Goal: Transaction & Acquisition: Obtain resource

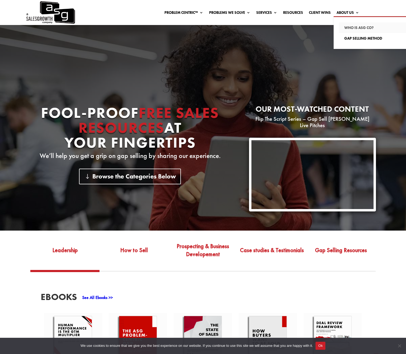
click at [349, 27] on link "Who Is ASG co?" at bounding box center [376, 27] width 74 height 11
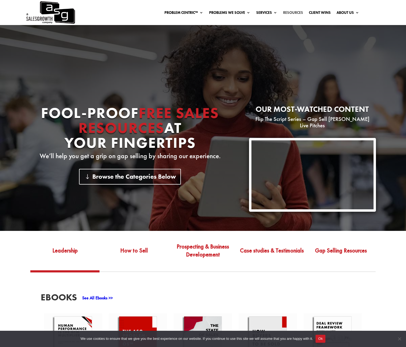
click at [297, 12] on link "Resources" at bounding box center [293, 14] width 20 height 6
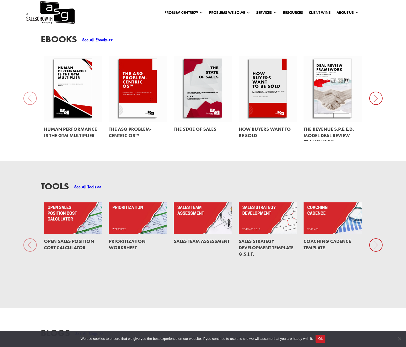
scroll to position [251, 0]
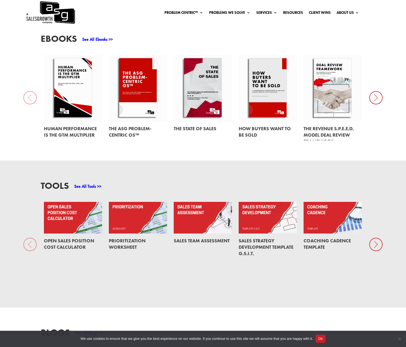
click at [373, 239] on icon at bounding box center [375, 243] width 13 height 13
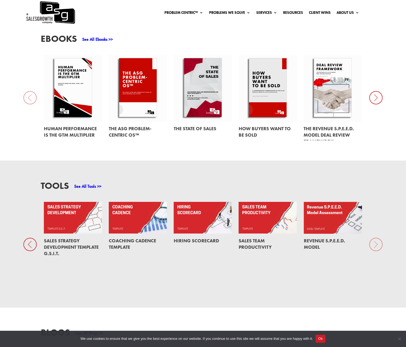
click at [372, 239] on div "Tools See All Tools >> Open Sales Position Cost Calculator Prioritization Works…" at bounding box center [203, 233] width 406 height 147
click at [374, 237] on div "Tools See All Tools >> Open Sales Position Cost Calculator Prioritization Works…" at bounding box center [203, 233] width 406 height 147
click at [376, 237] on div "Tools See All Tools >> Open Sales Position Cost Calculator Prioritization Works…" at bounding box center [203, 233] width 406 height 147
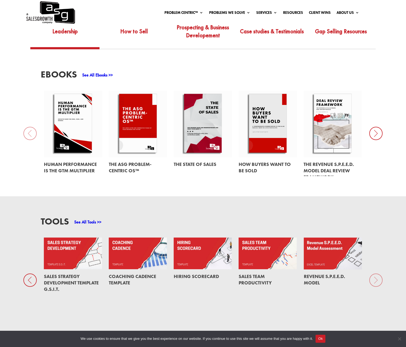
scroll to position [216, 0]
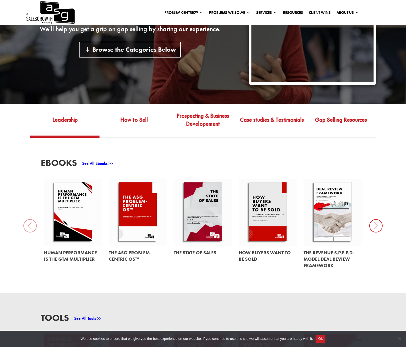
scroll to position [134, 0]
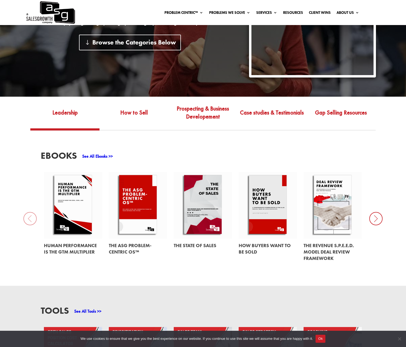
click at [110, 153] on link "See All Ebooks >>" at bounding box center [97, 156] width 31 height 6
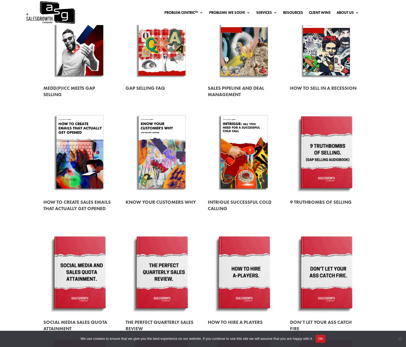
scroll to position [314, 0]
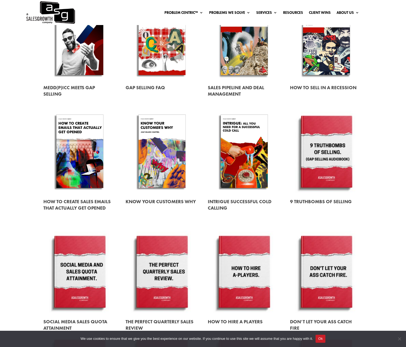
click at [90, 141] on link at bounding box center [79, 152] width 73 height 83
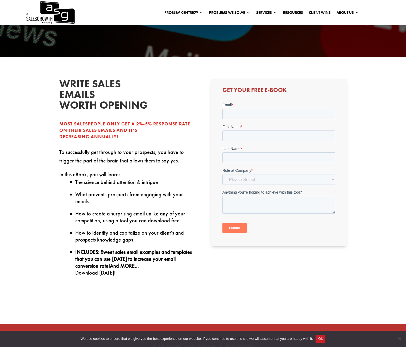
scroll to position [95, 0]
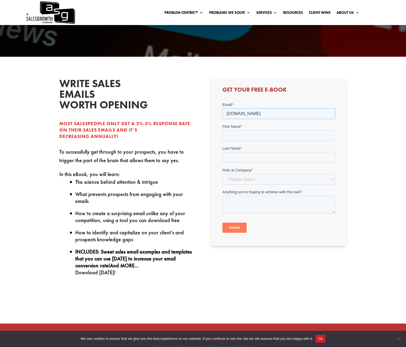
type input "siven111me.com"
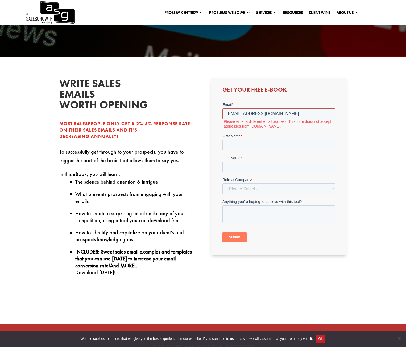
click at [253, 113] on input "[EMAIL_ADDRESS][DOMAIN_NAME]" at bounding box center [278, 113] width 113 height 11
click at [252, 113] on input "[EMAIL_ADDRESS][DOMAIN_NAME]" at bounding box center [278, 113] width 113 height 11
drag, startPoint x: 247, startPoint y: 113, endPoint x: 252, endPoint y: 113, distance: 5.6
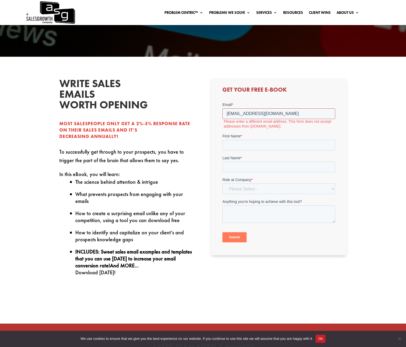
click at [252, 113] on input "[EMAIL_ADDRESS][DOMAIN_NAME]" at bounding box center [278, 113] width 113 height 11
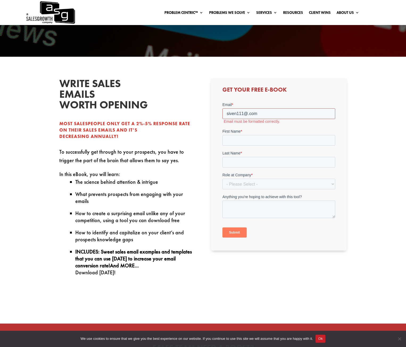
scroll to position [97, 0]
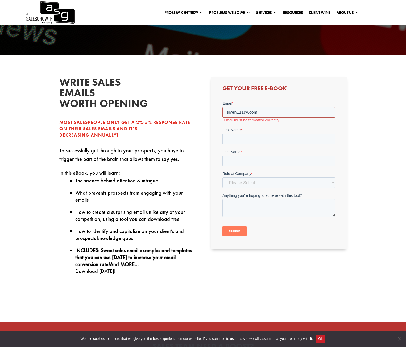
click at [260, 113] on input "siven111@.com" at bounding box center [278, 112] width 113 height 11
paste input "[PERSON_NAME]"
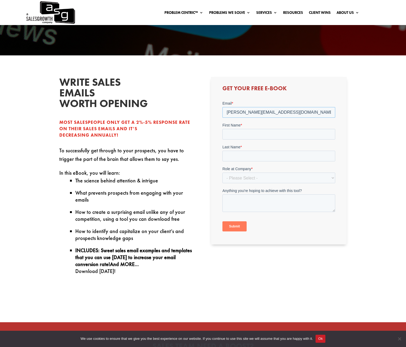
type input "[PERSON_NAME][EMAIL_ADDRESS][DOMAIN_NAME]"
type input "[PERSON_NAME]"
select select "Other"
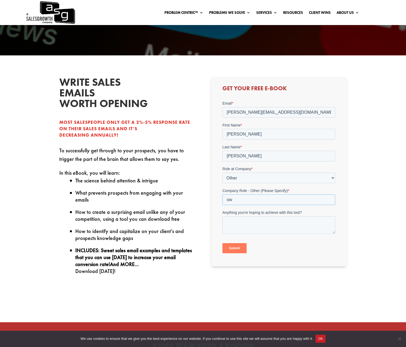
type input "o"
type input "one man band"
click at [237, 248] on input "Submit" at bounding box center [234, 248] width 24 height 10
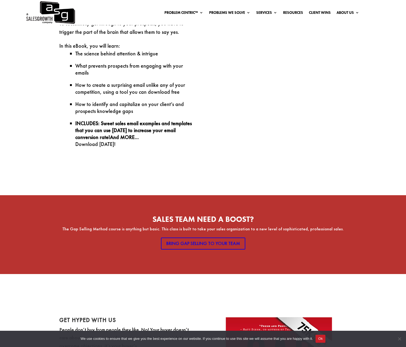
scroll to position [224, 0]
